Goal: Check status

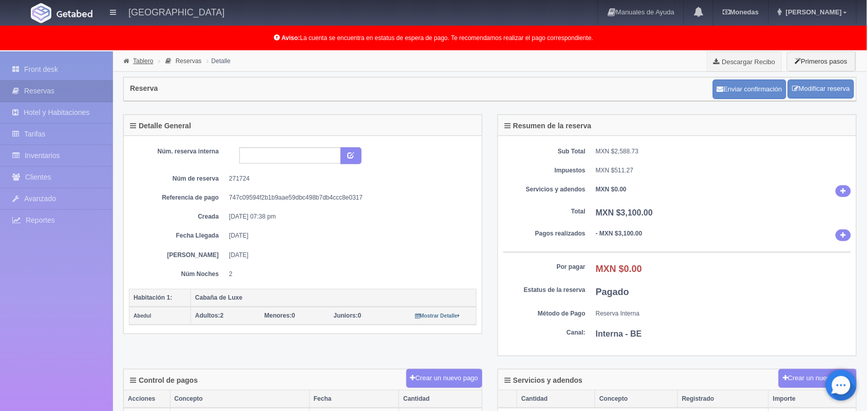
click at [144, 58] on link "Tablero" at bounding box center [143, 61] width 20 height 7
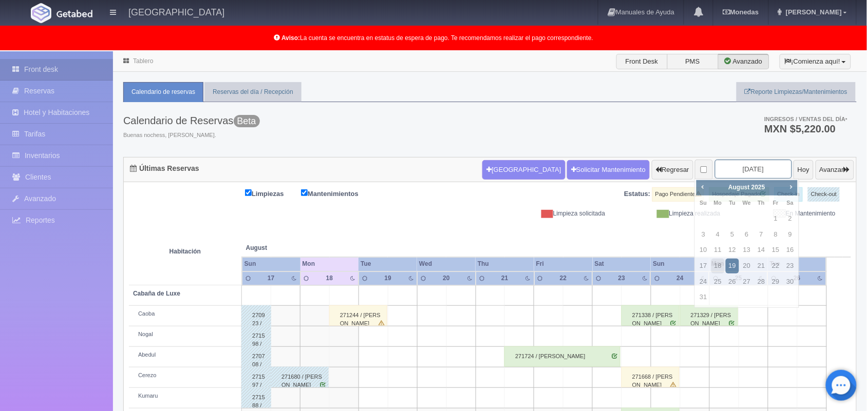
click at [741, 168] on input "[DATE]" at bounding box center [753, 169] width 77 height 19
click at [787, 183] on span "Next" at bounding box center [791, 187] width 8 height 8
click at [759, 232] on link "11" at bounding box center [761, 235] width 13 height 15
type input "[DATE]"
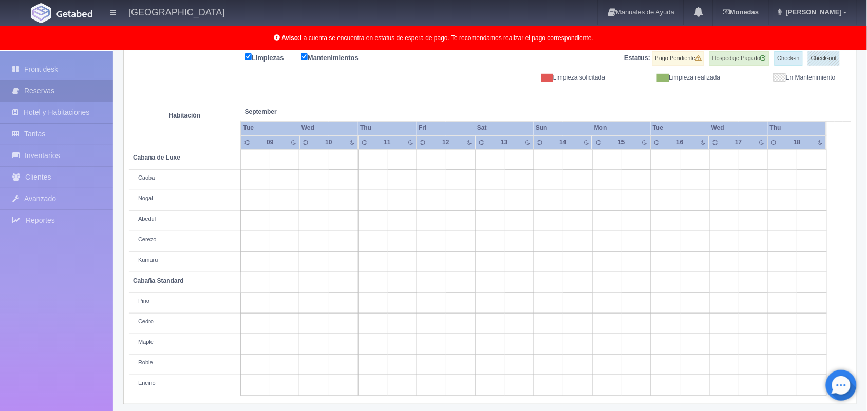
scroll to position [143, 0]
